Goal: Navigation & Orientation: Find specific page/section

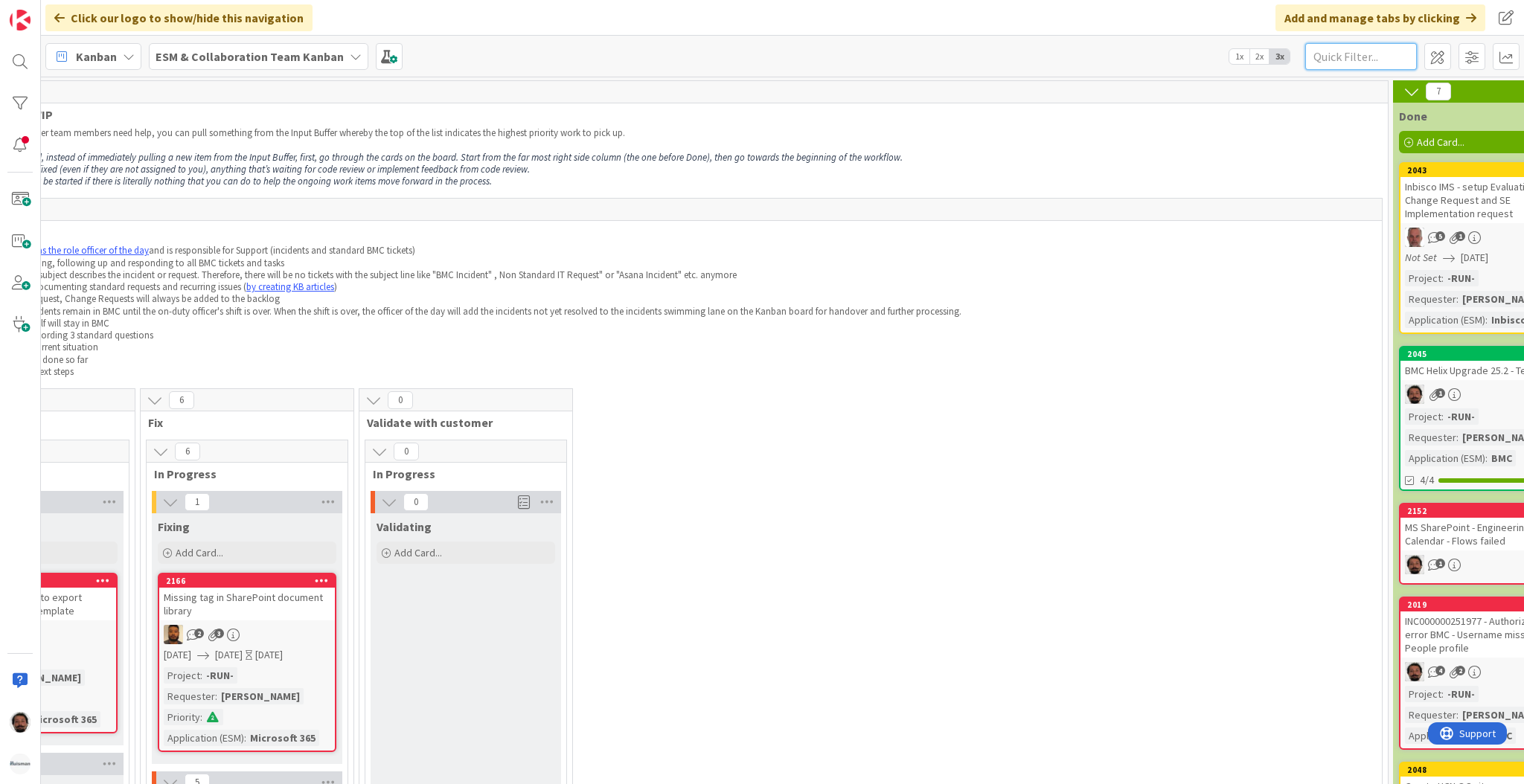
click at [1324, 45] on input "text" at bounding box center [1361, 57] width 111 height 27
paste input "Sharepoint Pages & Permission - Tools & Equipment HCZ & HNL"
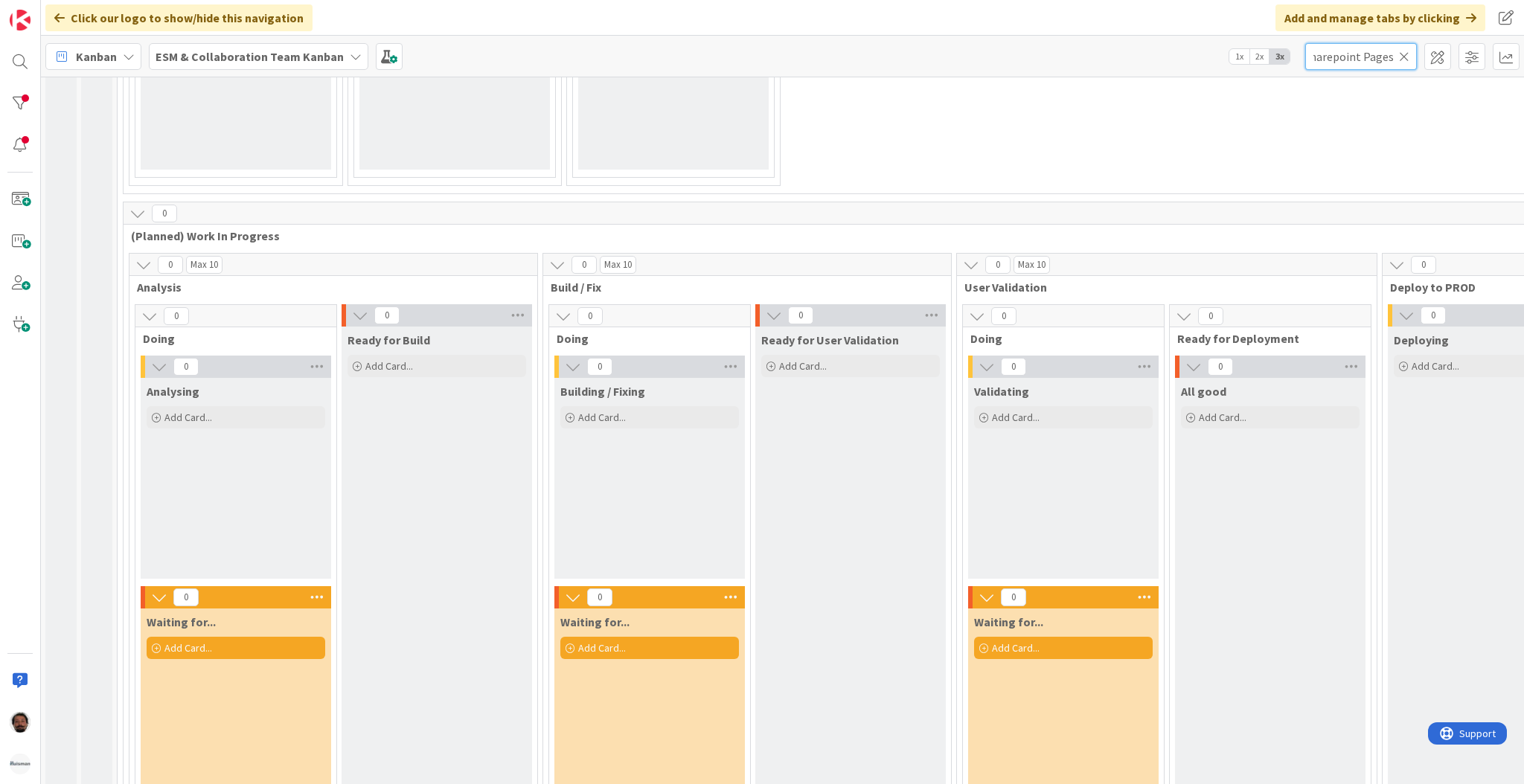
scroll to position [0, 8]
type input "Sharepoint"
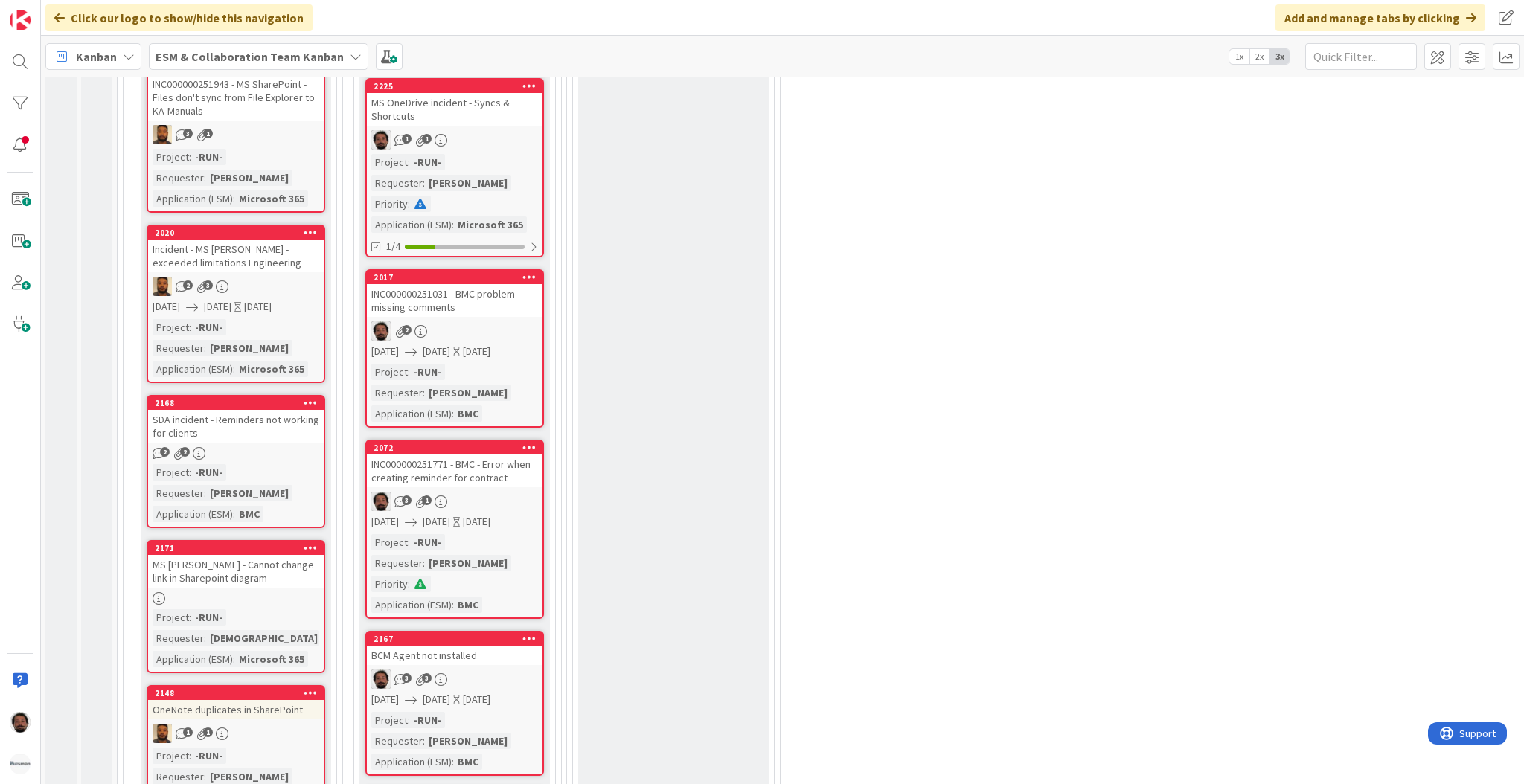
click at [300, 60] on b "ESM & Collaboration Team Kanban" at bounding box center [250, 57] width 188 height 15
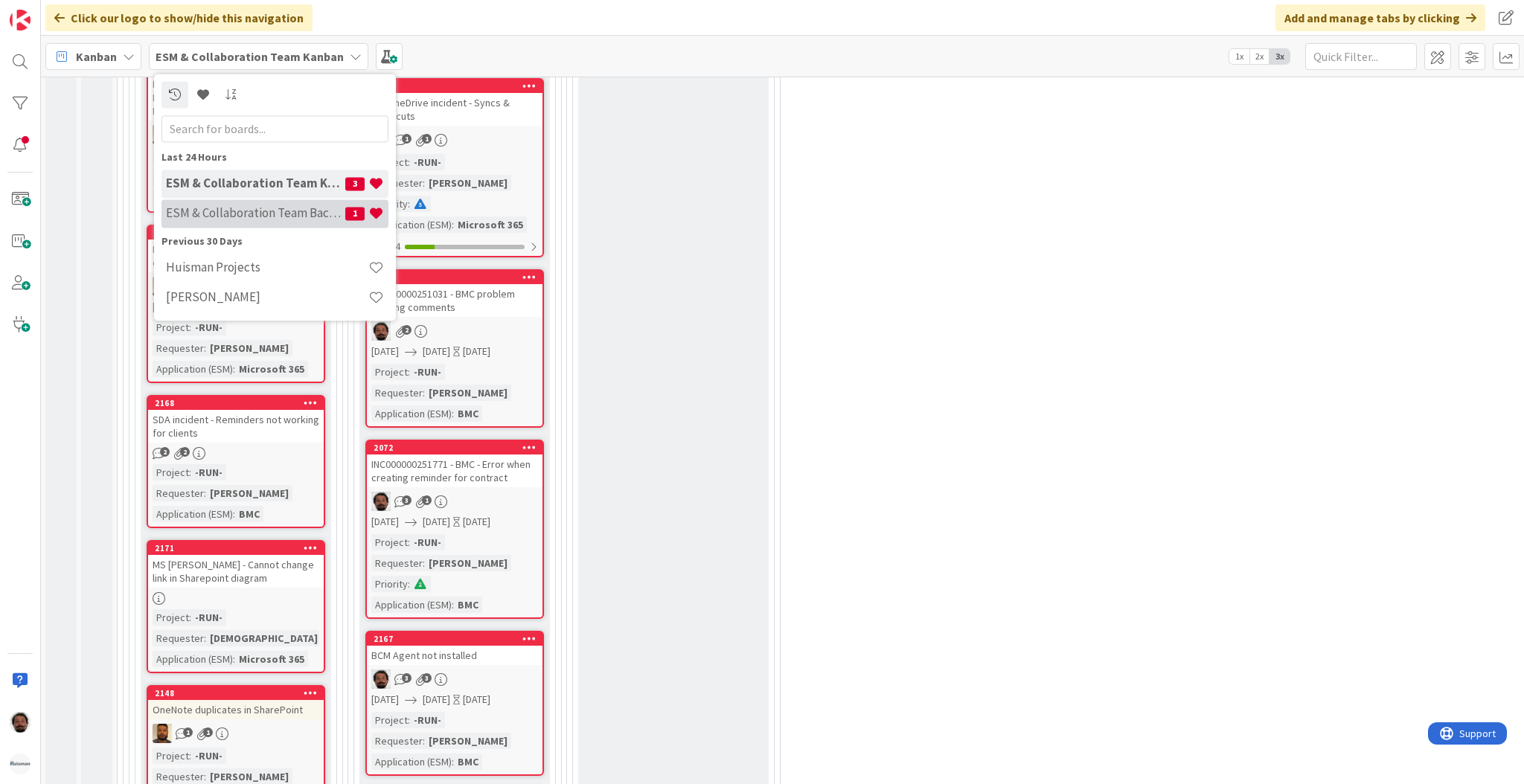
click at [296, 210] on h4 "ESM & Collaboration Team Backlog" at bounding box center [256, 214] width 180 height 15
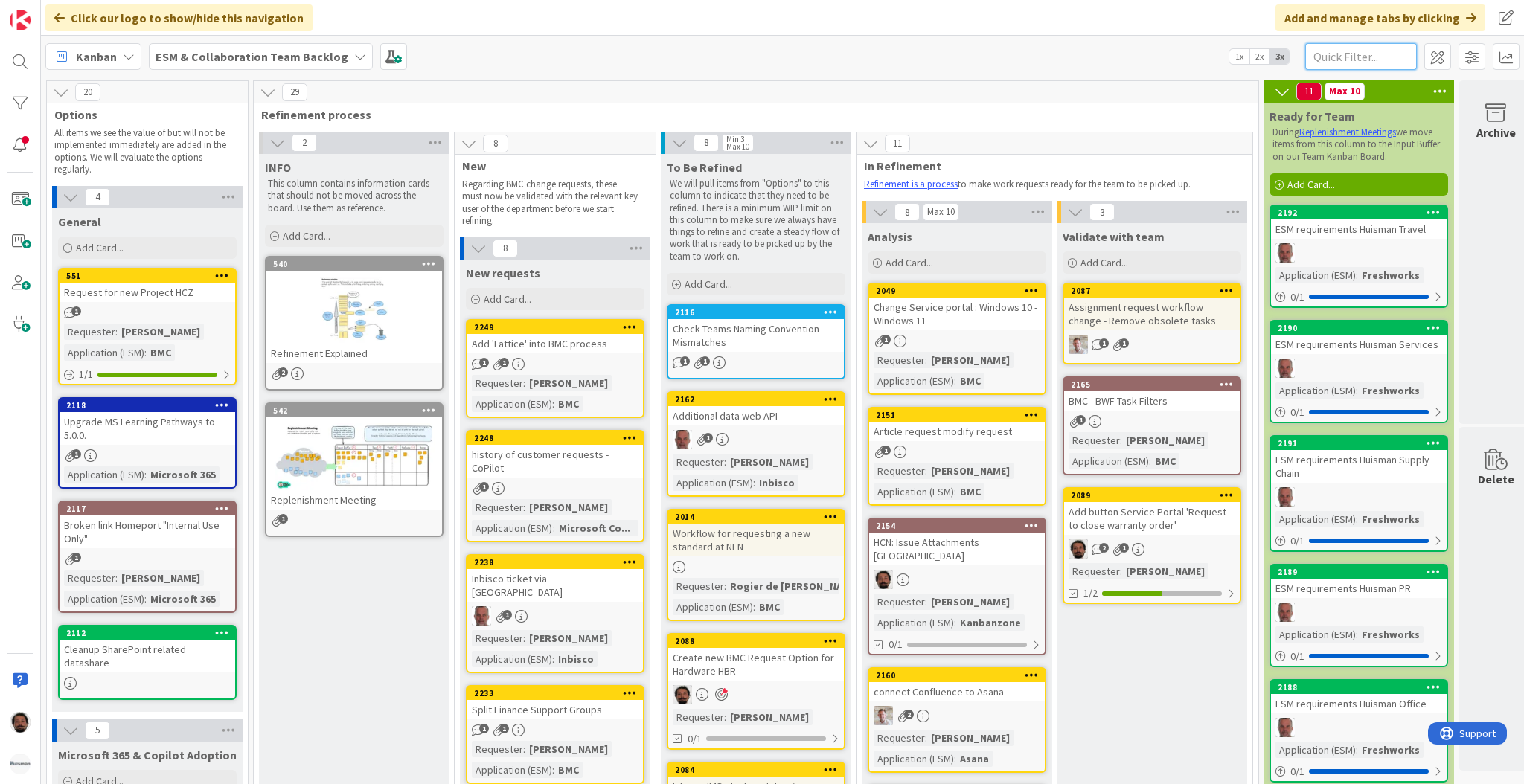
click at [1373, 56] on input "text" at bounding box center [1361, 57] width 111 height 27
paste input "Sharepoint Pages & Permission - Tools & Equipment HCZ & HNL"
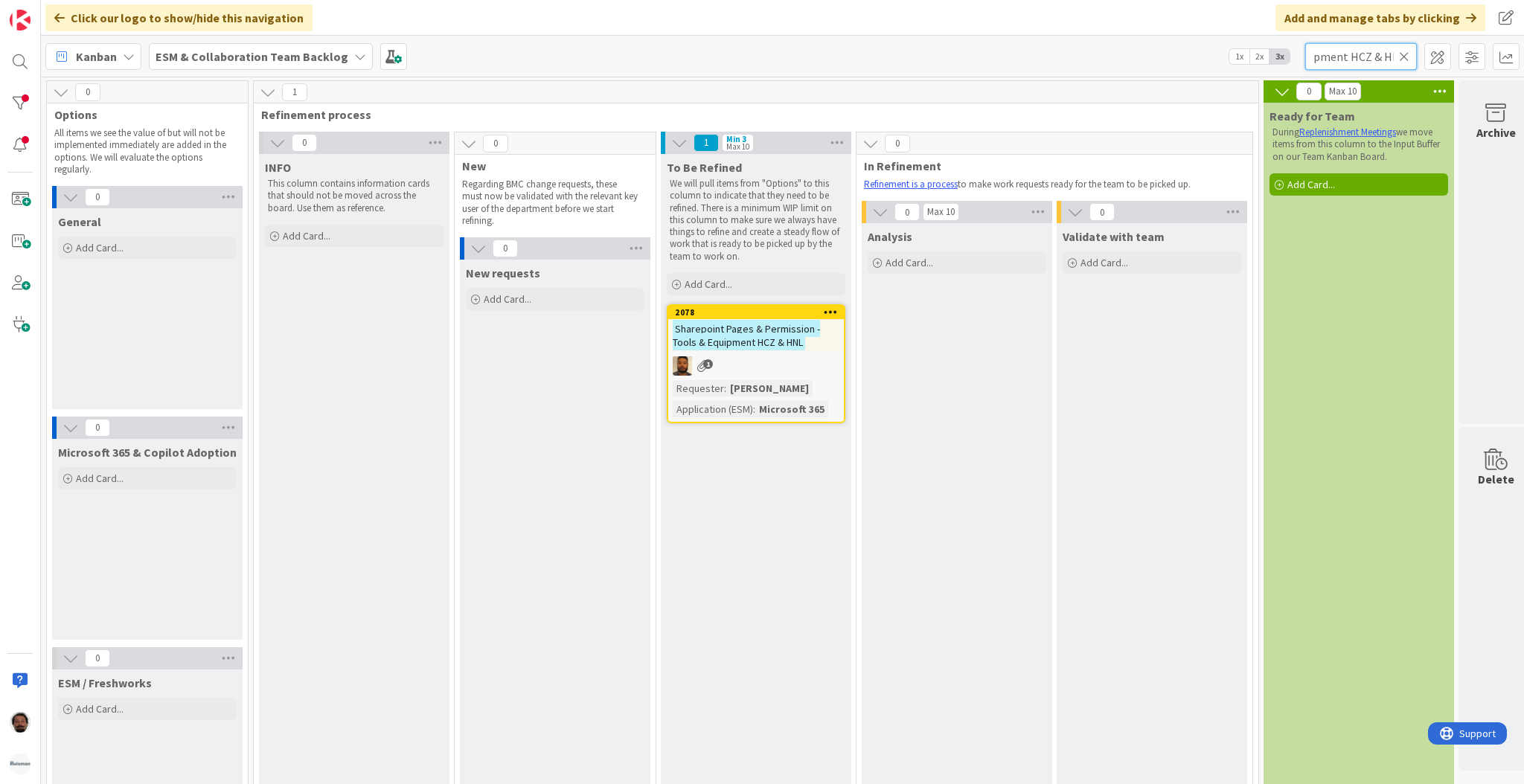
type input "Sharepoint Pages & Permission - Tools & Equipment HCZ & HNL"
click at [793, 328] on mark "Sharepoint Pages & Permission - Tools & Equipment HCZ & HNL" at bounding box center [746, 335] width 147 height 31
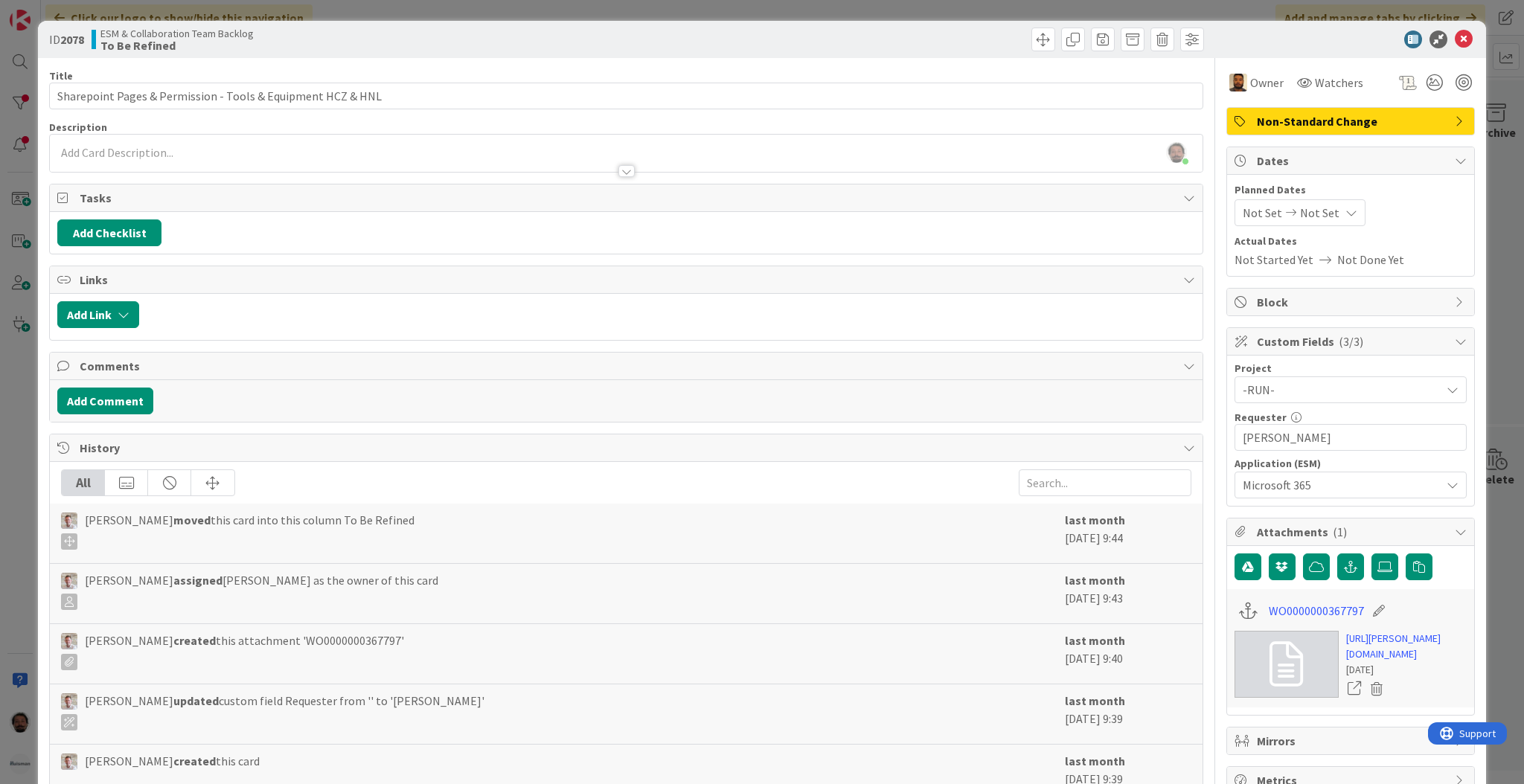
click at [621, 174] on div at bounding box center [626, 171] width 17 height 12
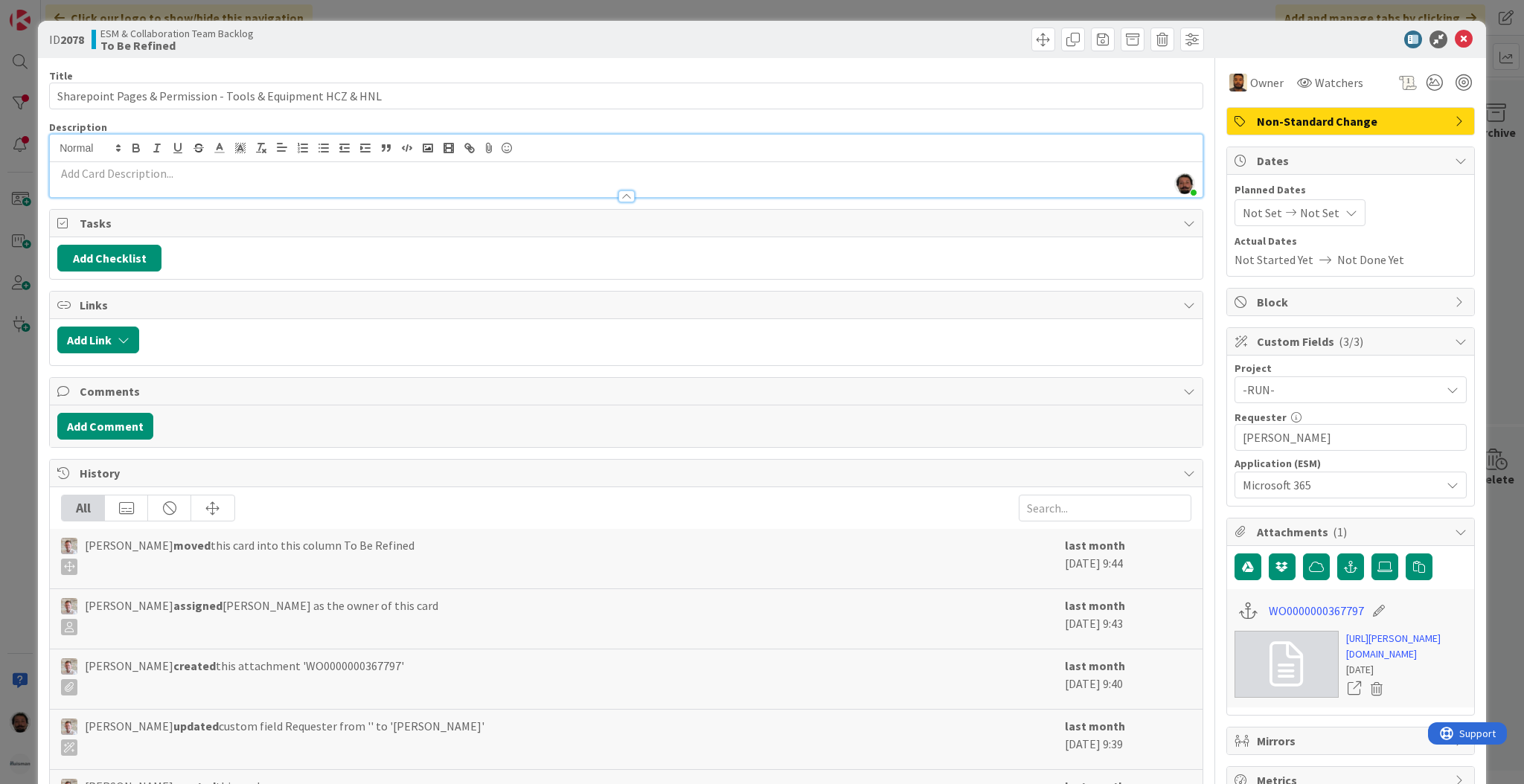
scroll to position [1, 0]
click at [1457, 37] on icon at bounding box center [1463, 38] width 17 height 17
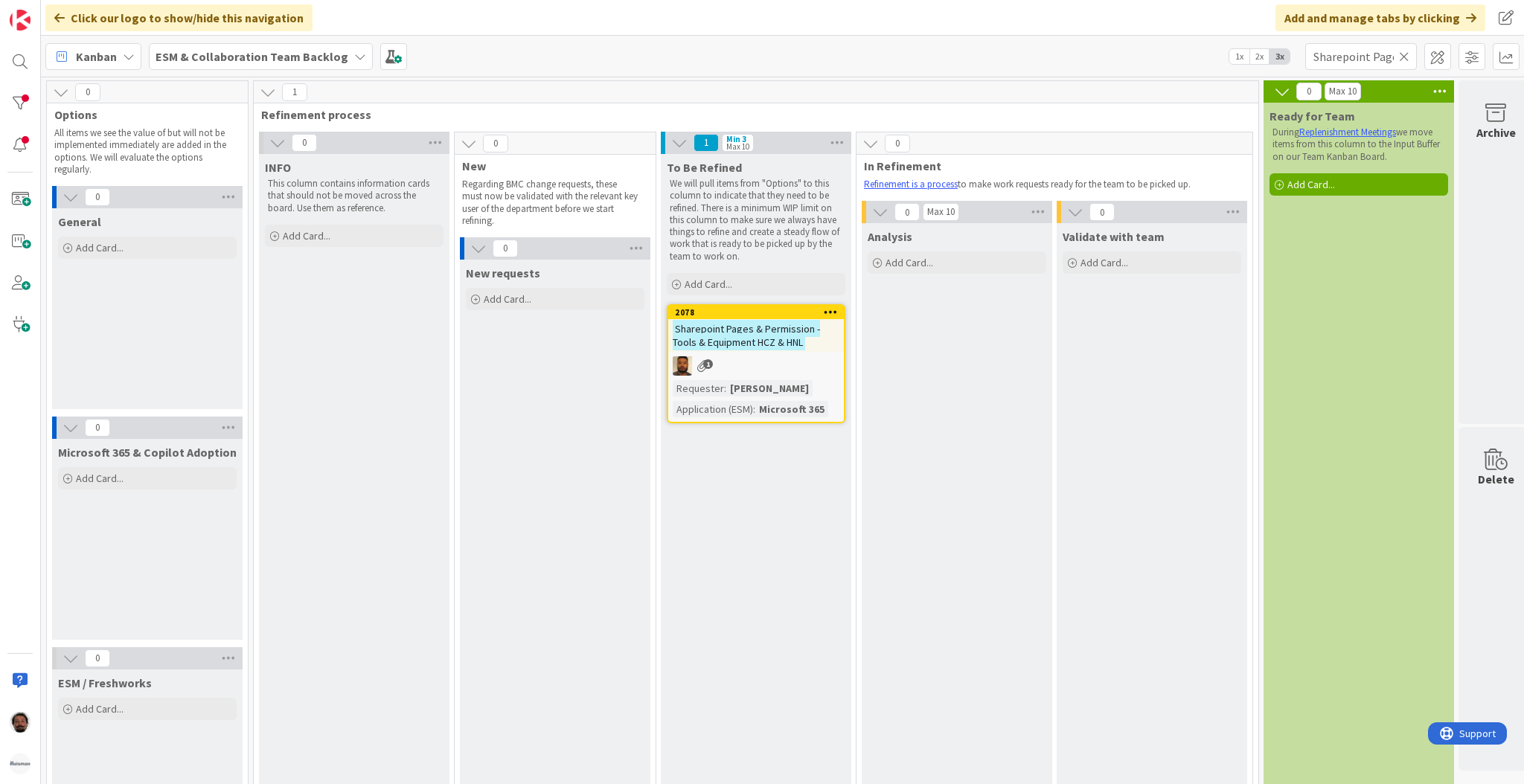
click at [816, 500] on div "To Be Refined We will pull items from "Options" to this column to indicate that…" at bounding box center [755, 512] width 190 height 717
click at [24, 101] on div at bounding box center [20, 103] width 30 height 30
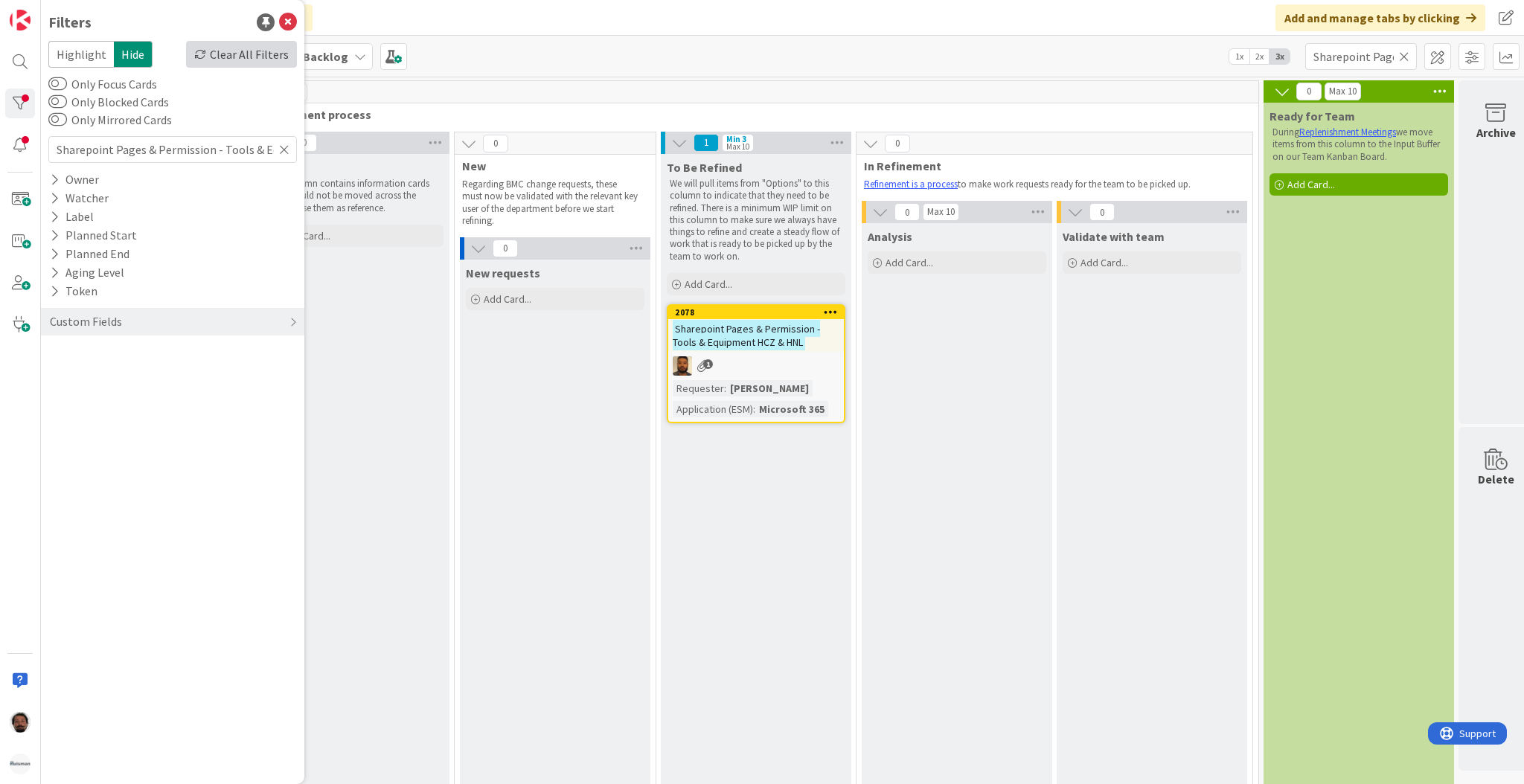
click at [236, 54] on div "Clear All Filters" at bounding box center [241, 54] width 111 height 27
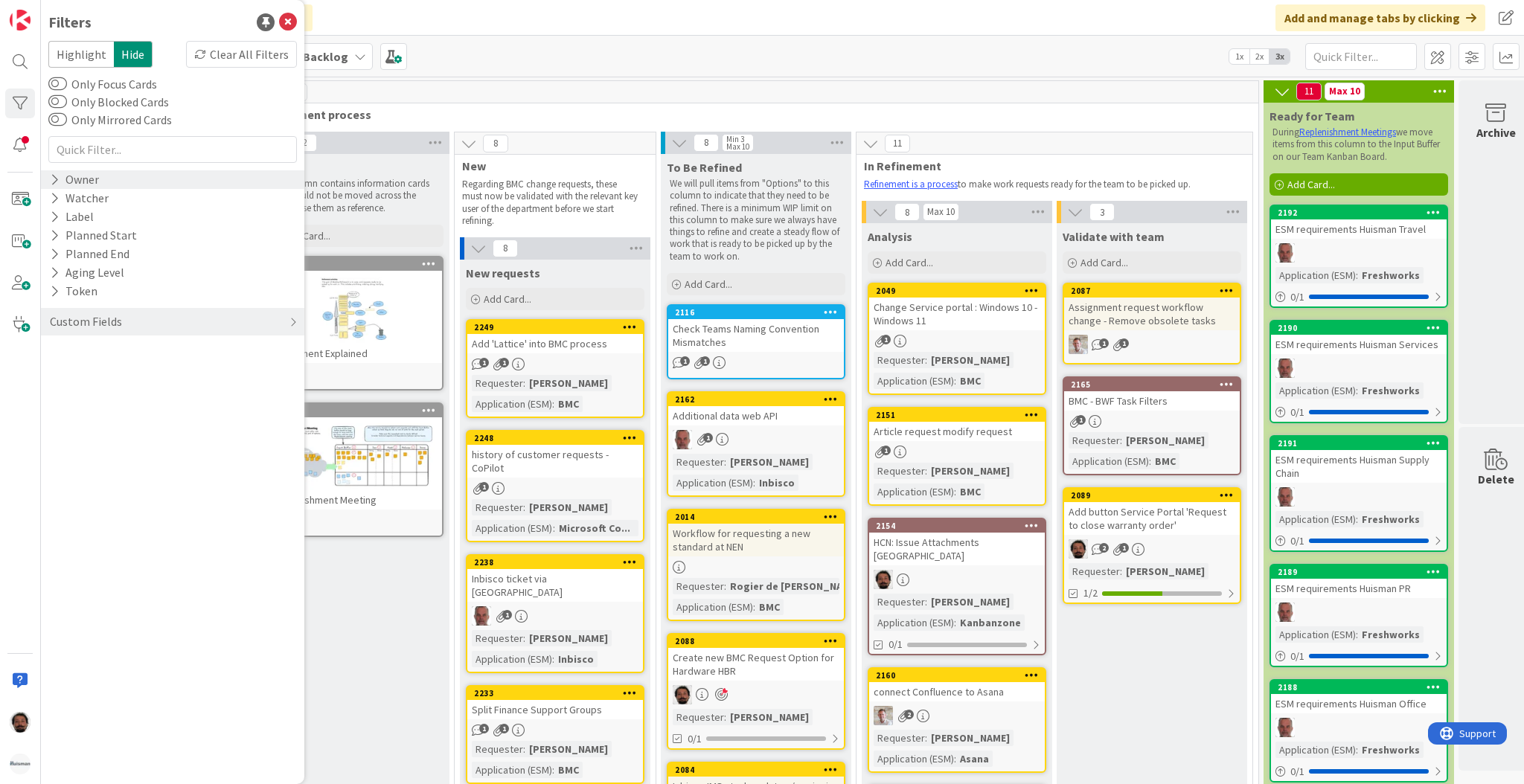
click at [72, 185] on div "Owner" at bounding box center [74, 180] width 52 height 18
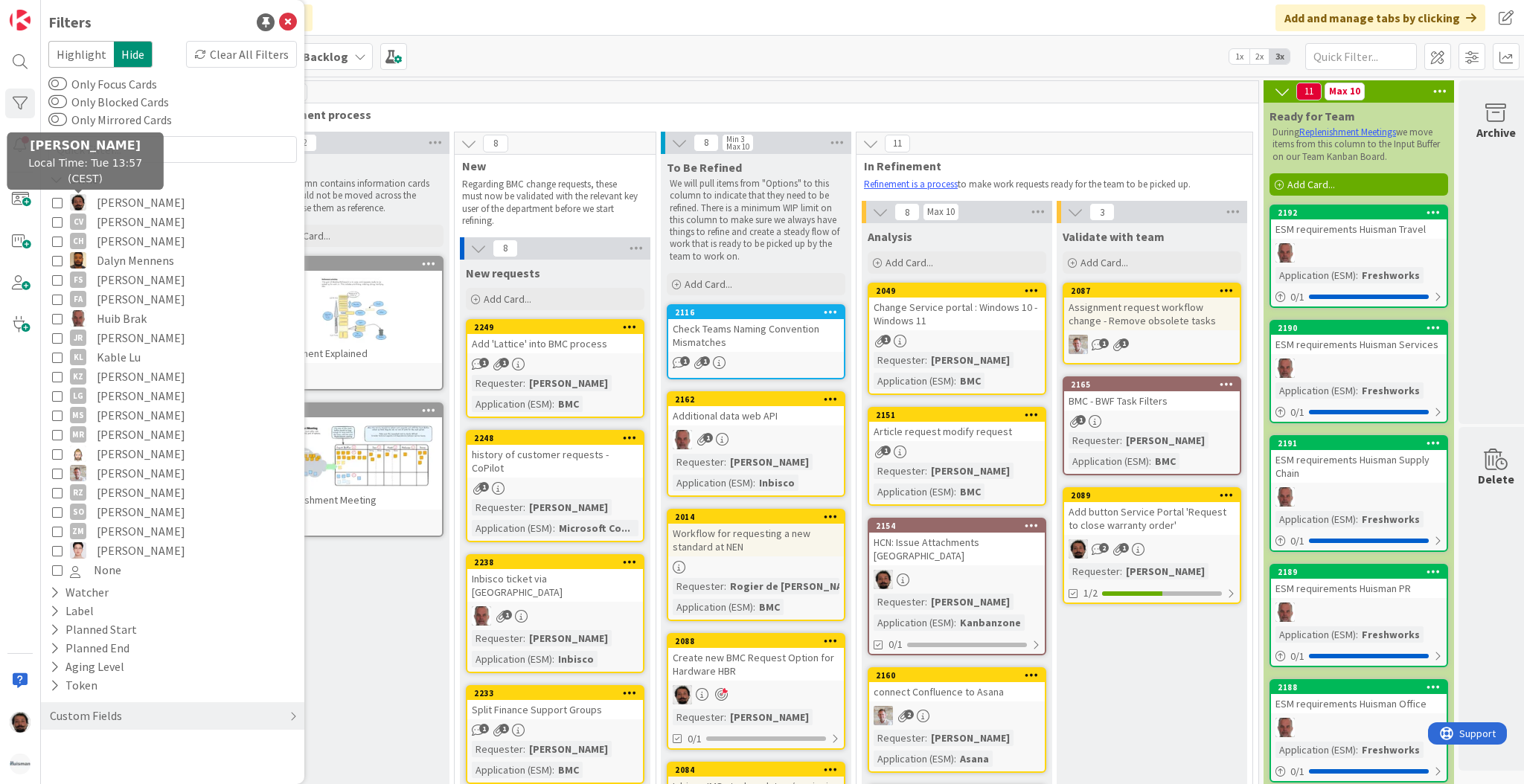
click at [77, 200] on img at bounding box center [78, 203] width 17 height 17
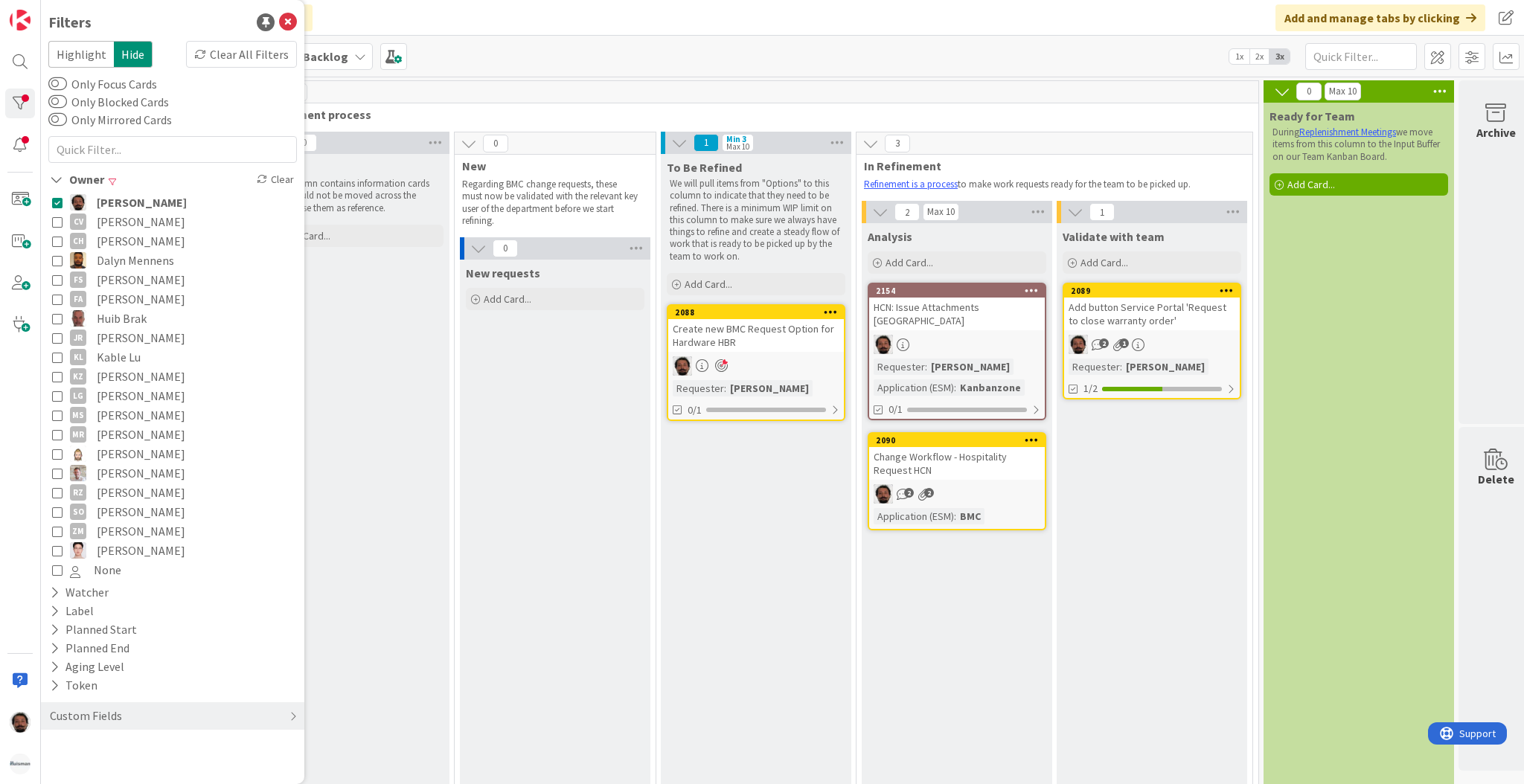
click at [710, 441] on div "To Be Refined We will pull items from "Options" to this column to indicate that…" at bounding box center [755, 512] width 190 height 717
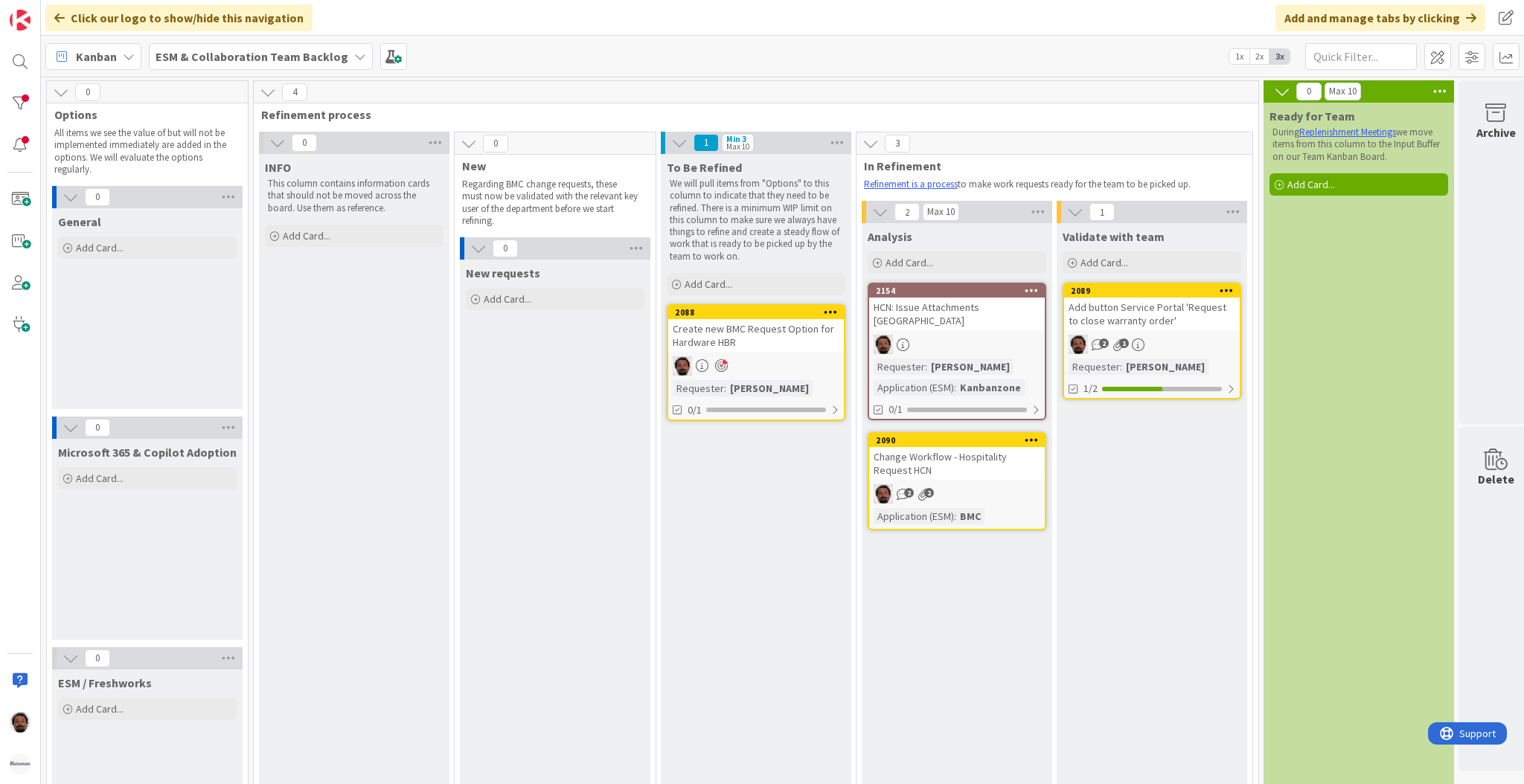
click at [208, 58] on b "ESM & Collaboration Team Backlog" at bounding box center [252, 57] width 193 height 15
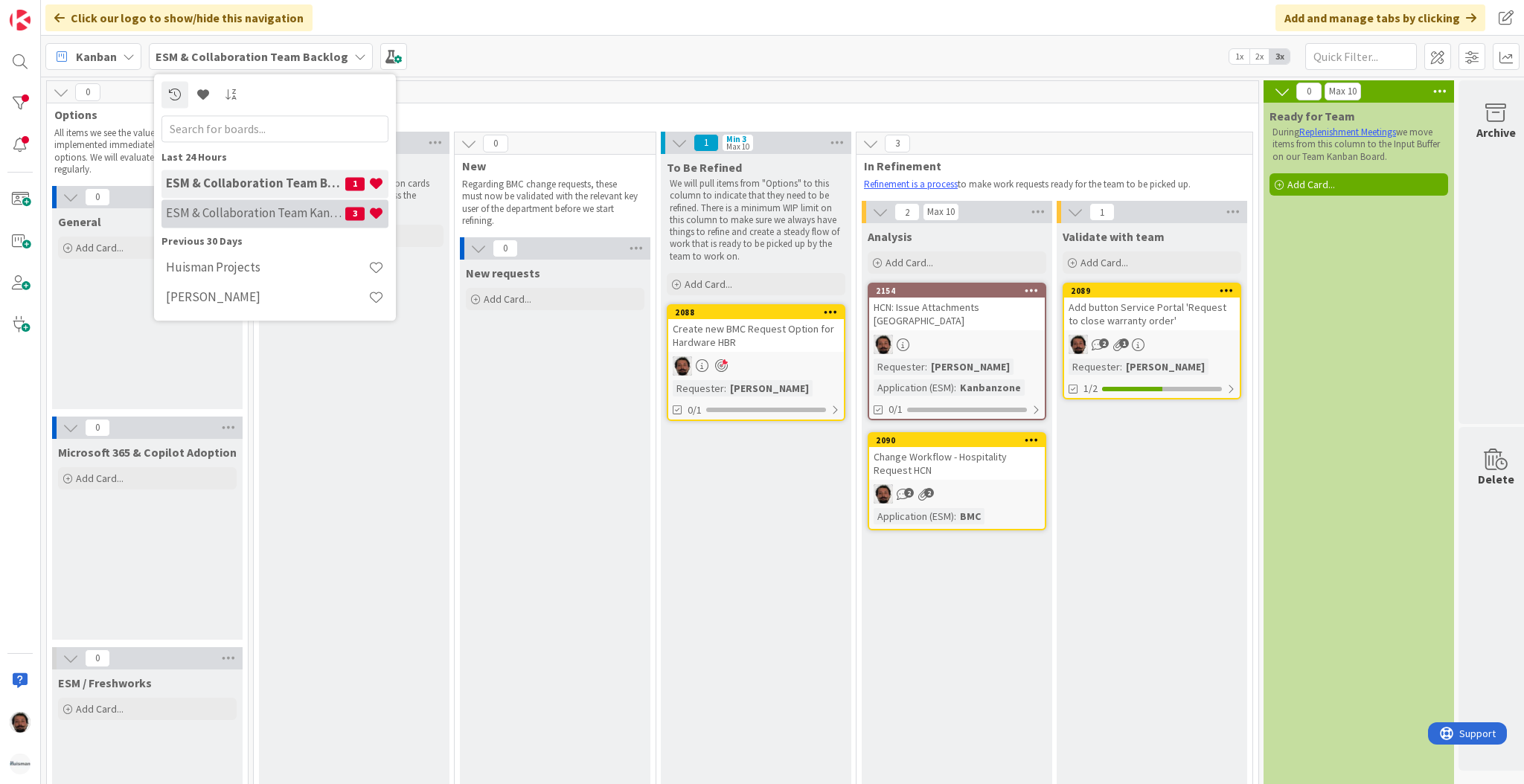
click at [215, 211] on h4 "ESM & Collaboration Team Kanban" at bounding box center [256, 214] width 180 height 15
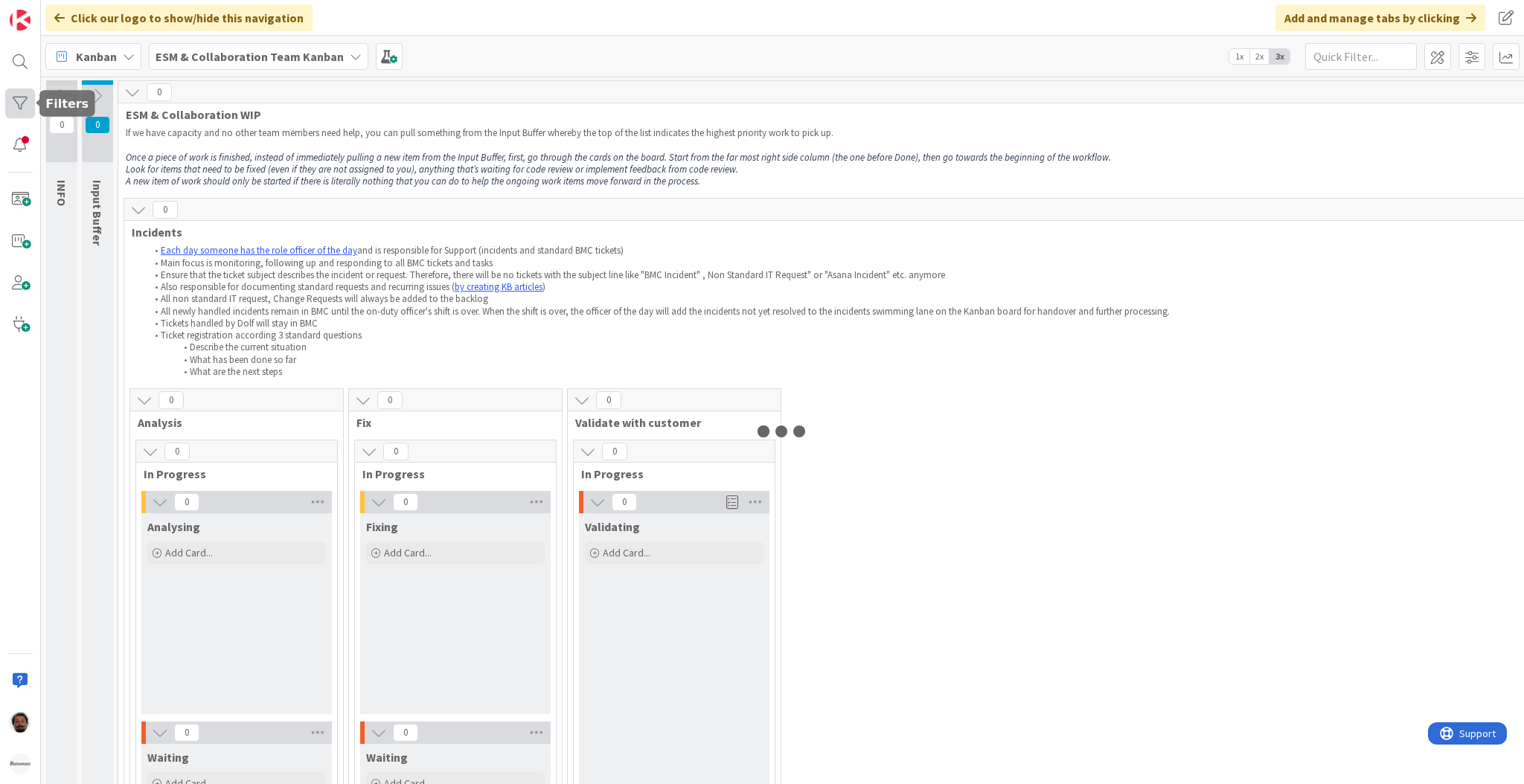
click at [13, 101] on div at bounding box center [20, 103] width 30 height 30
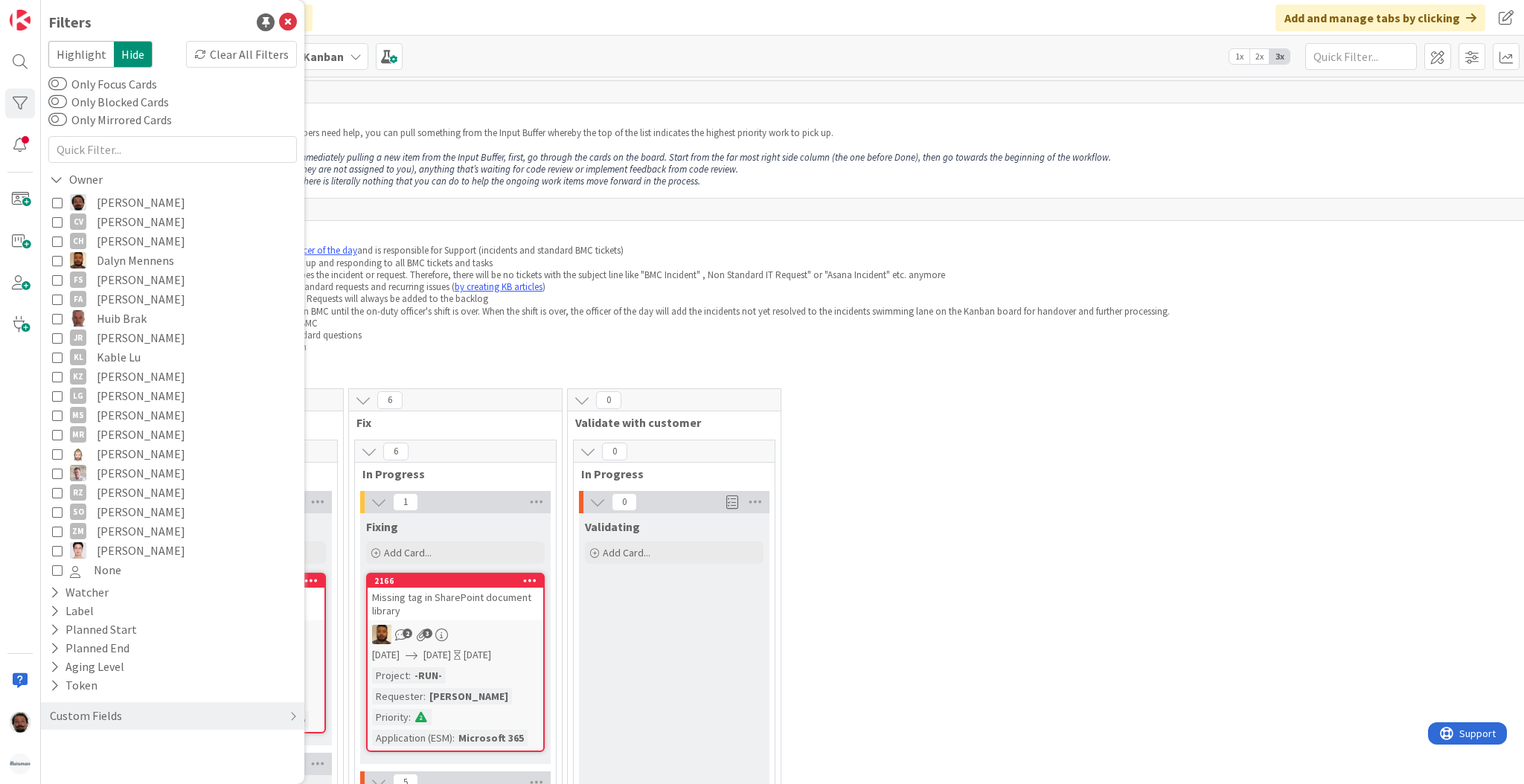
click at [60, 203] on icon at bounding box center [57, 202] width 11 height 11
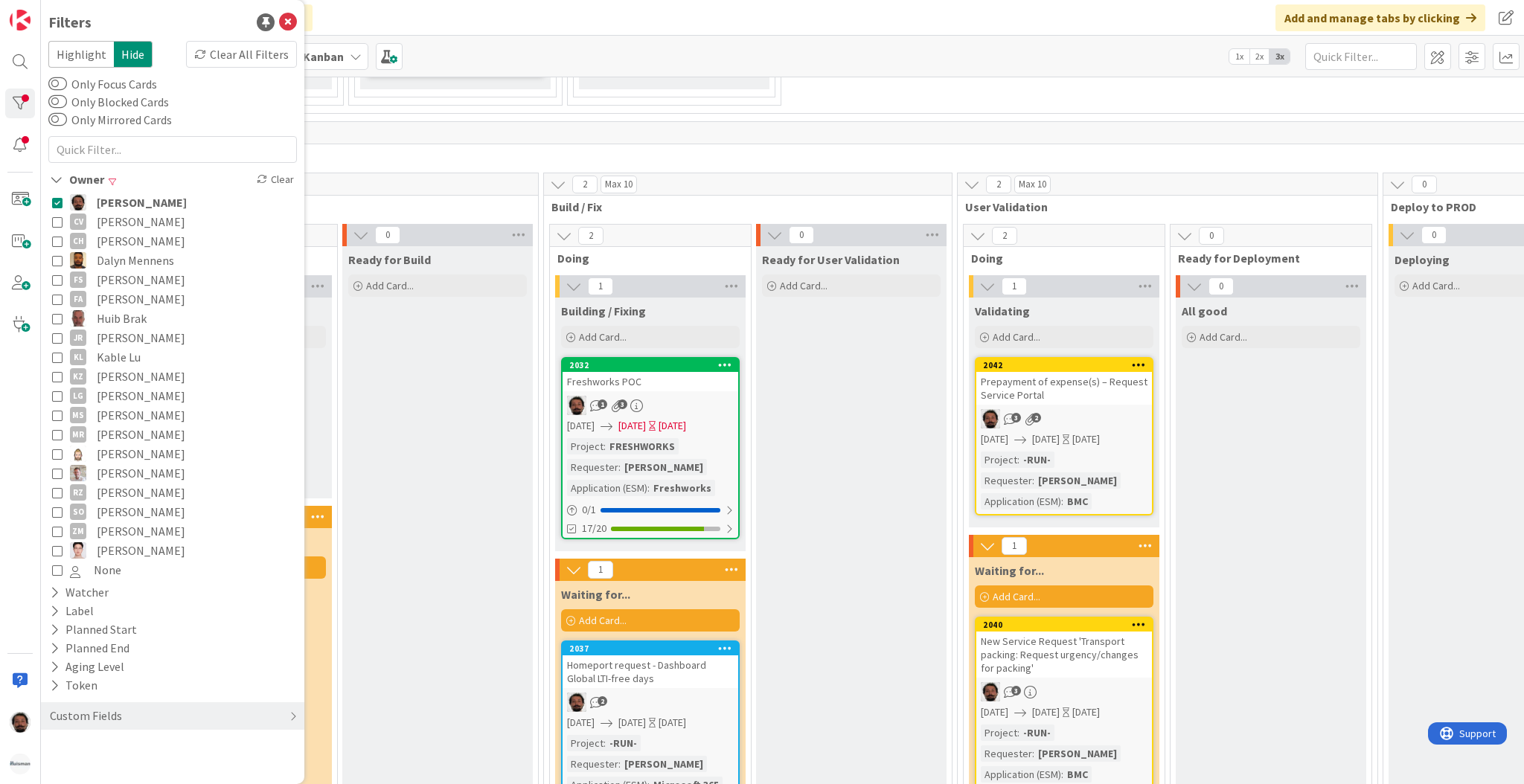
scroll to position [1477, 0]
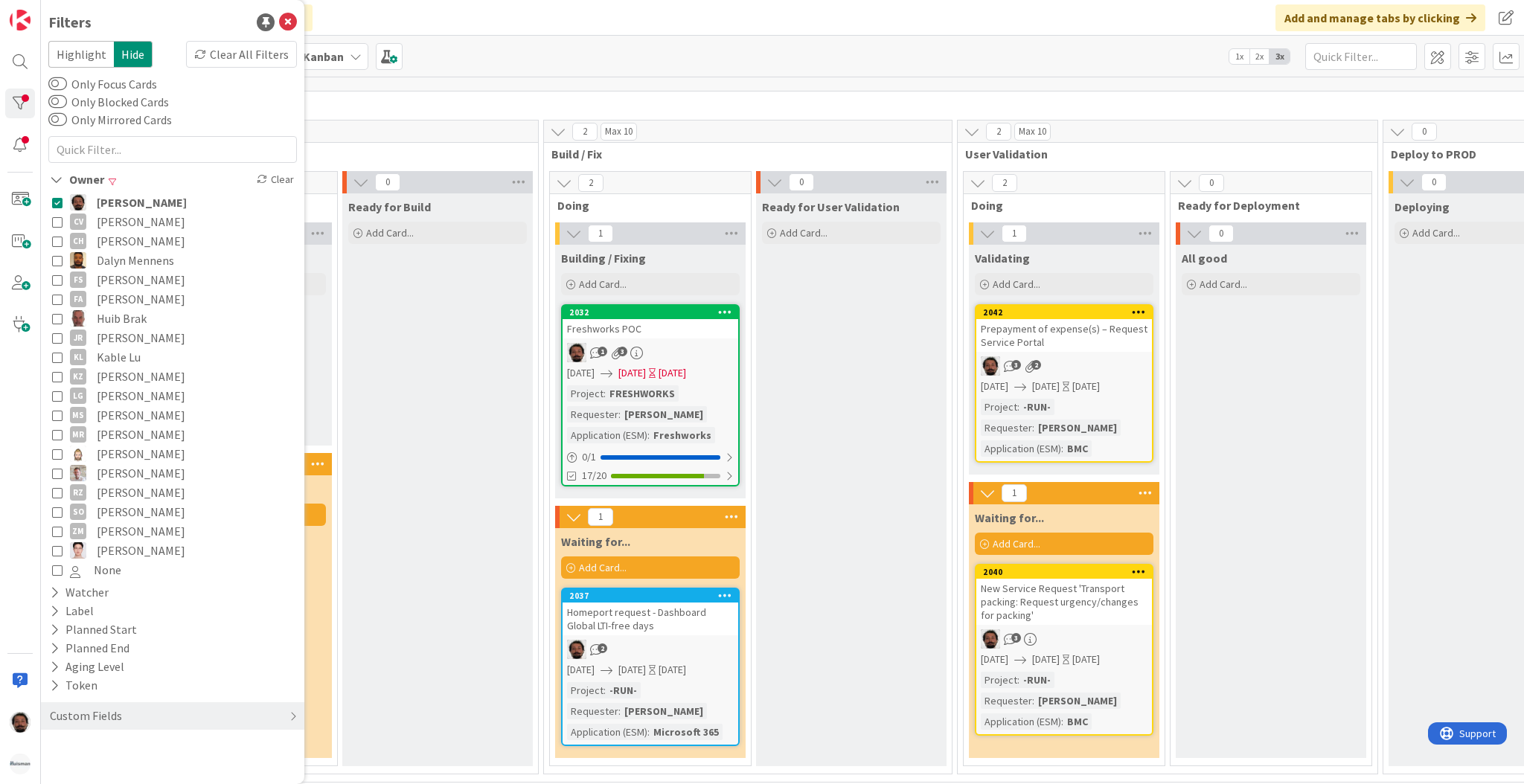
click at [1085, 357] on div "3 2" at bounding box center [1064, 366] width 176 height 19
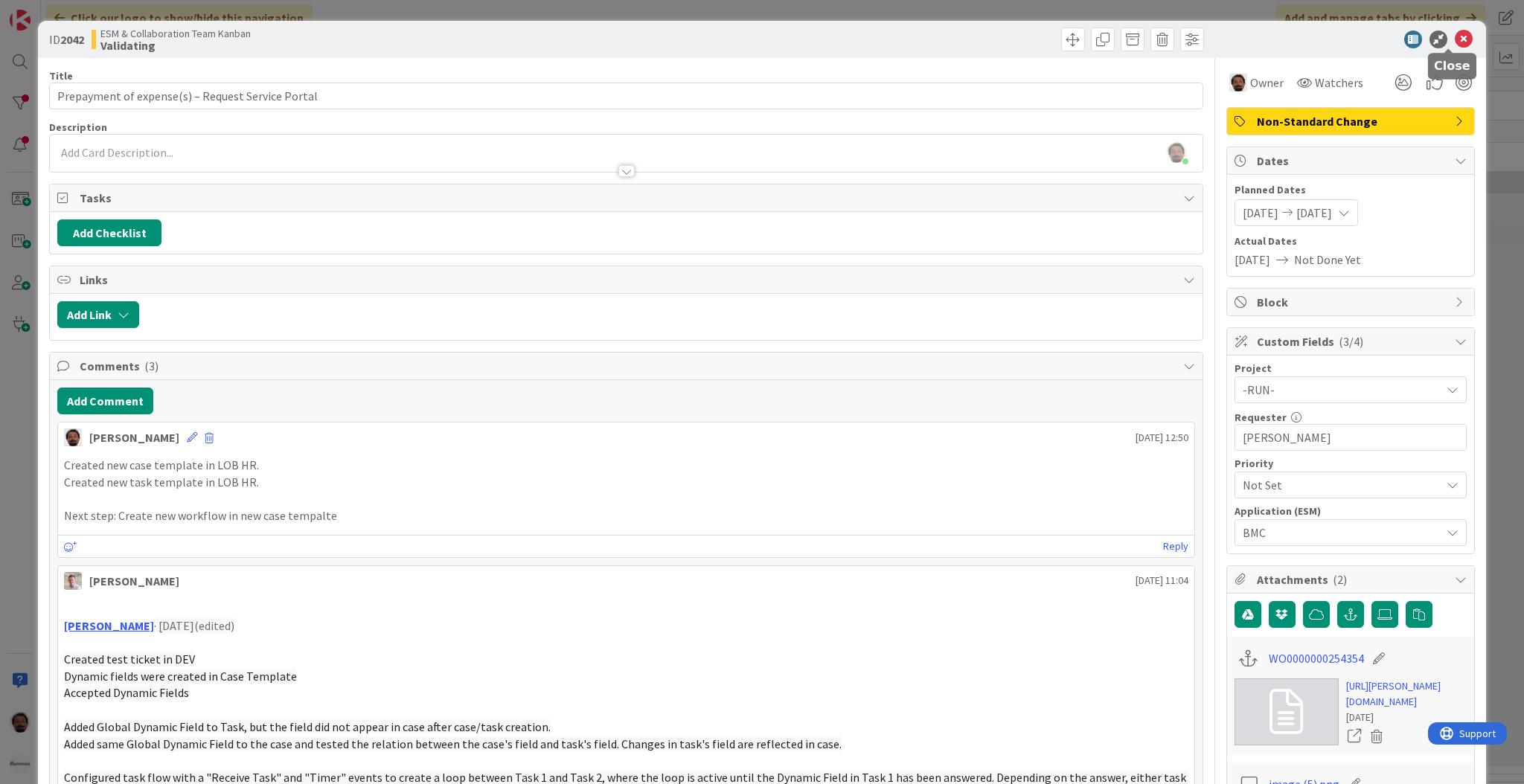
click at [1455, 46] on icon at bounding box center [1463, 39] width 17 height 17
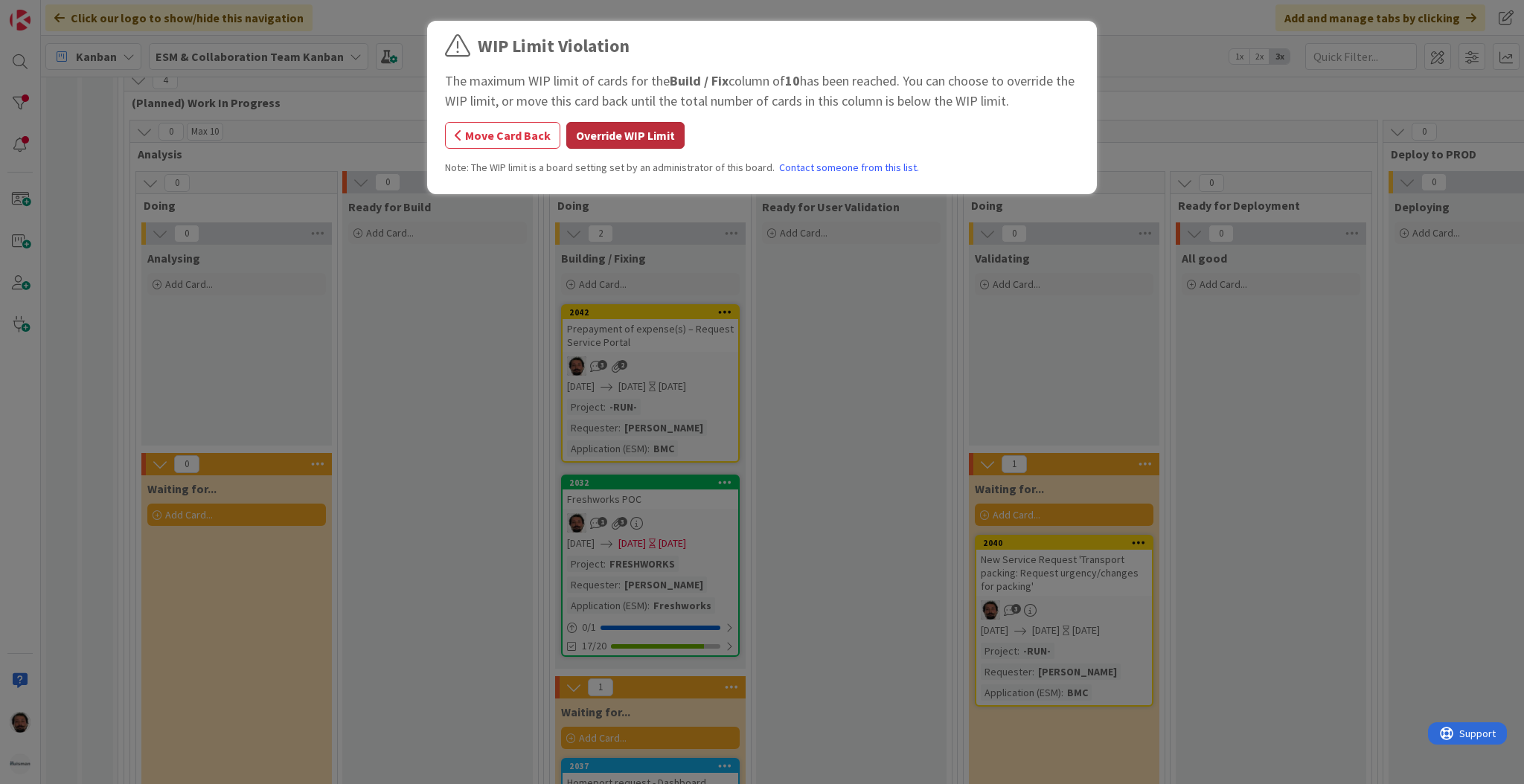
click at [621, 138] on button "Override WIP Limit" at bounding box center [626, 136] width 118 height 27
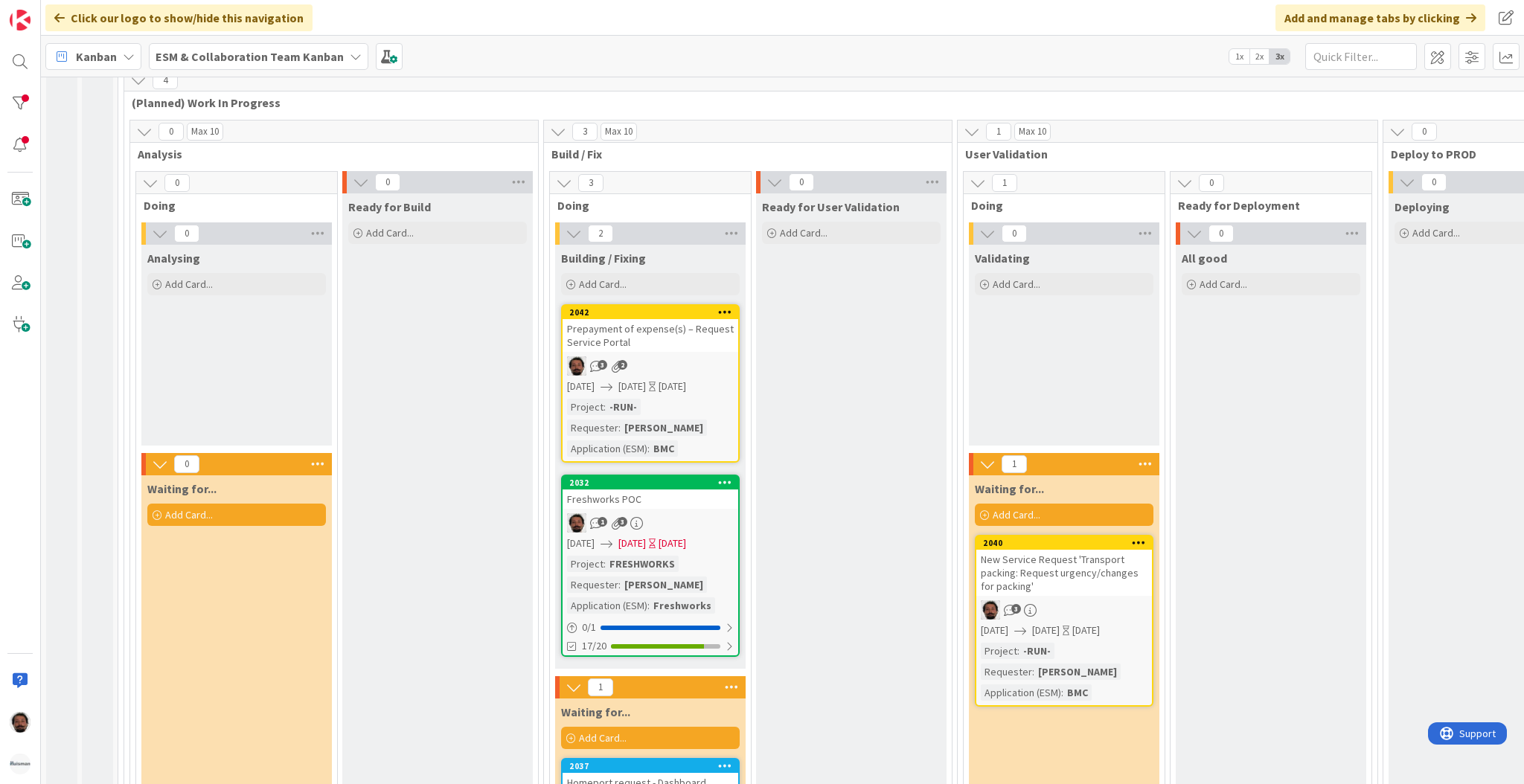
click at [705, 321] on div "Prepayment of expense(s) – Request Service Portal" at bounding box center [650, 335] width 176 height 32
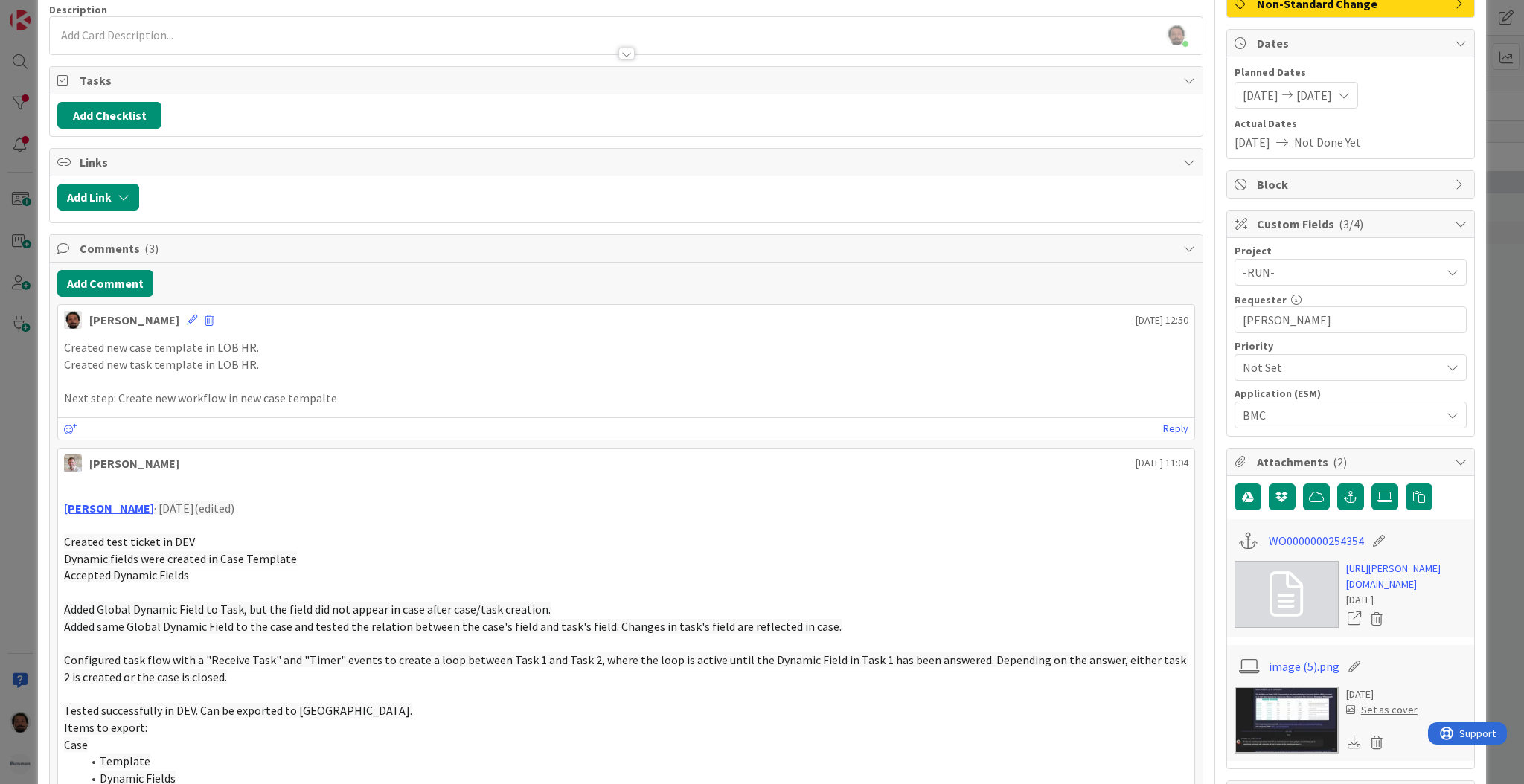
scroll to position [111, 0]
